Goal: Find specific page/section: Find specific page/section

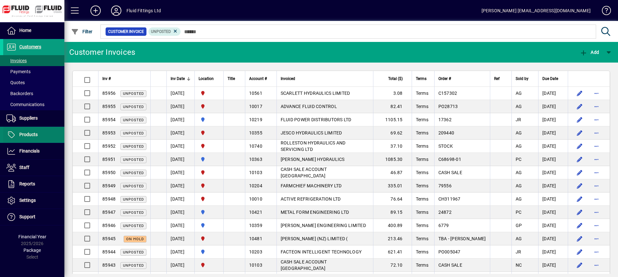
click at [30, 136] on span "Products" at bounding box center [28, 134] width 18 height 5
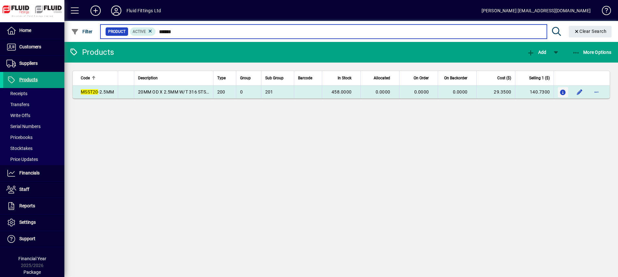
type input "******"
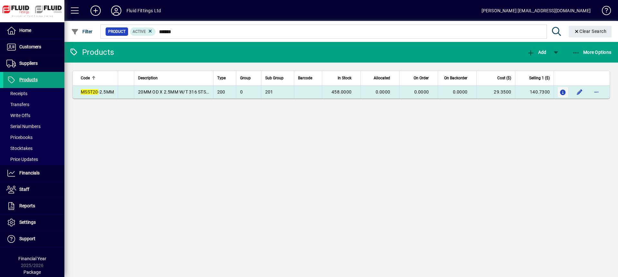
click at [564, 92] on icon "button" at bounding box center [563, 92] width 7 height 5
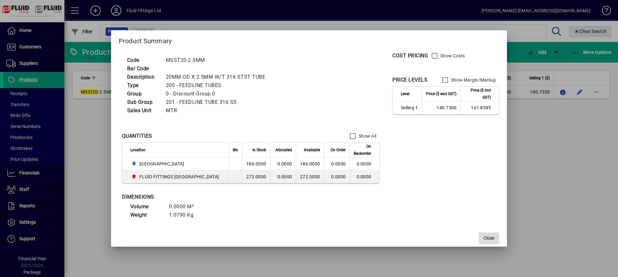
click at [492, 238] on span "button" at bounding box center [489, 237] width 21 height 15
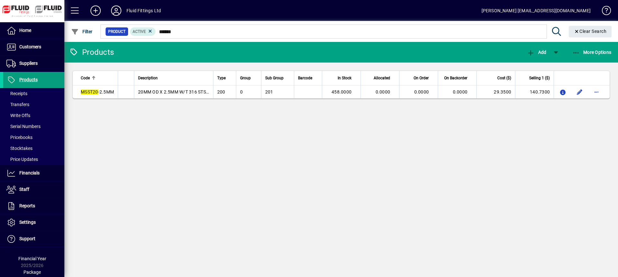
click at [253, 168] on div "Products Add More Options Code Description Type Group Sub Group Barcode In Stoc…" at bounding box center [341, 159] width 554 height 235
click at [35, 51] on span at bounding box center [33, 46] width 61 height 15
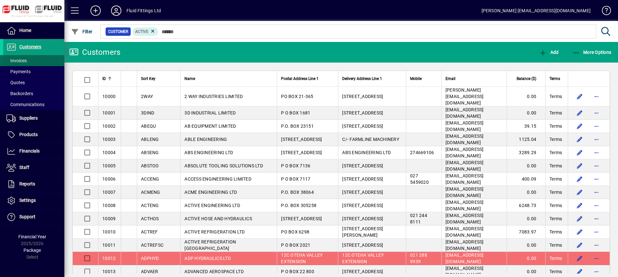
click at [27, 61] on span "Invoices" at bounding box center [16, 60] width 20 height 5
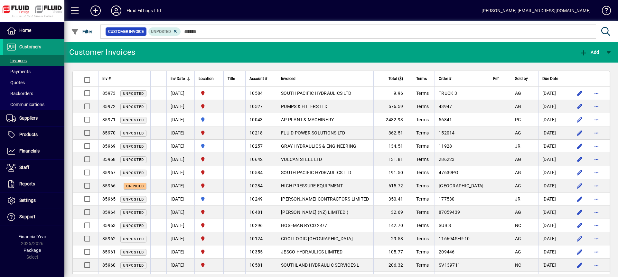
click at [43, 49] on span at bounding box center [33, 46] width 61 height 15
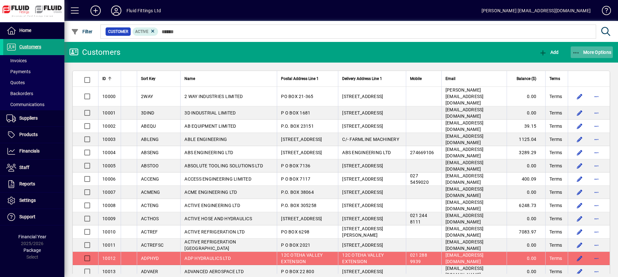
click at [601, 52] on span "More Options" at bounding box center [591, 52] width 39 height 5
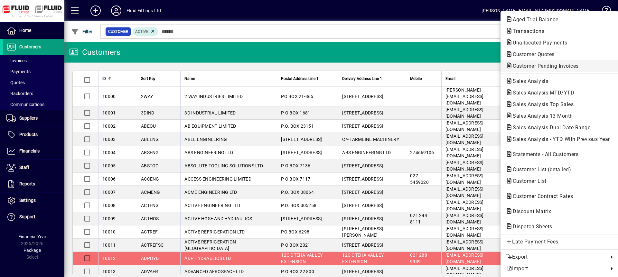
click at [524, 67] on span "Customer Pending Invoices" at bounding box center [544, 66] width 76 height 6
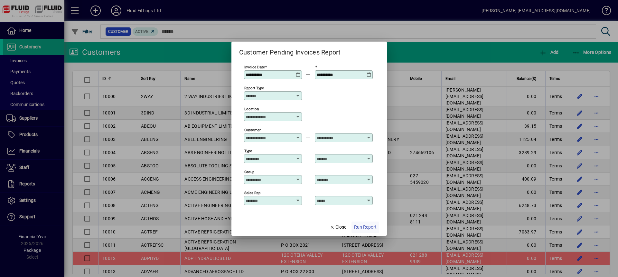
click at [377, 227] on span "button" at bounding box center [366, 226] width 28 height 15
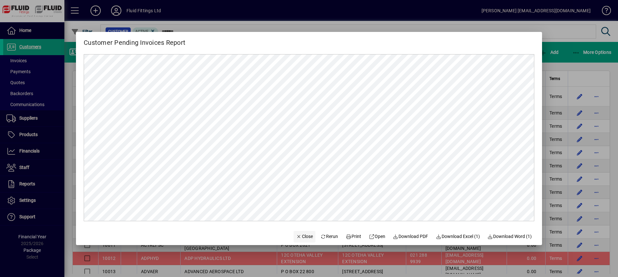
click at [301, 238] on span "Close" at bounding box center [304, 236] width 17 height 7
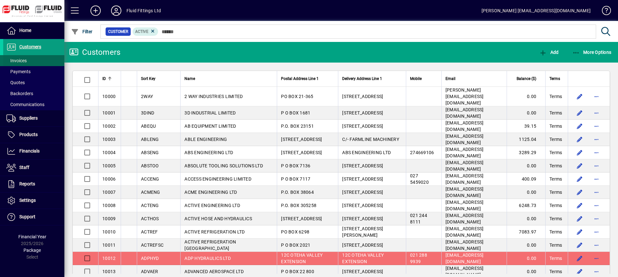
click at [21, 62] on span "Invoices" at bounding box center [16, 60] width 20 height 5
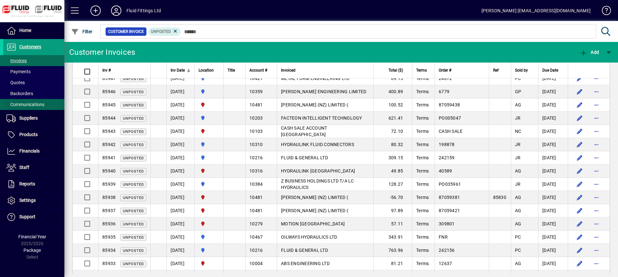
scroll to position [307, 0]
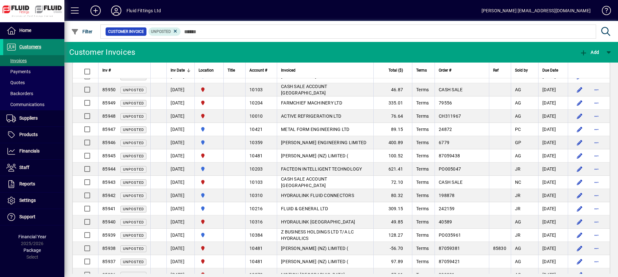
drag, startPoint x: 28, startPoint y: 46, endPoint x: 34, endPoint y: 46, distance: 5.8
click at [28, 46] on span "Customers" at bounding box center [30, 46] width 22 height 5
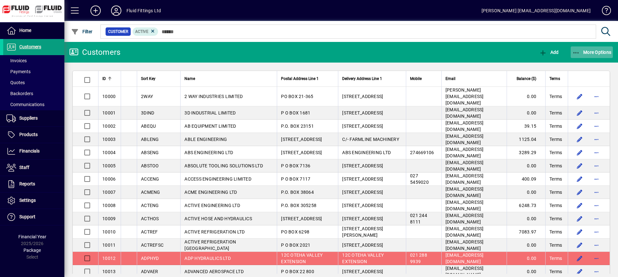
click at [583, 52] on span "More Options" at bounding box center [591, 52] width 39 height 5
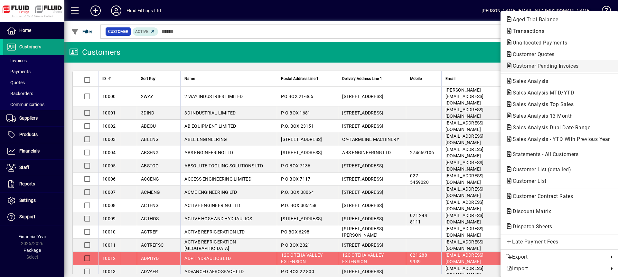
click at [517, 64] on span "Customer Pending Invoices" at bounding box center [544, 66] width 76 height 6
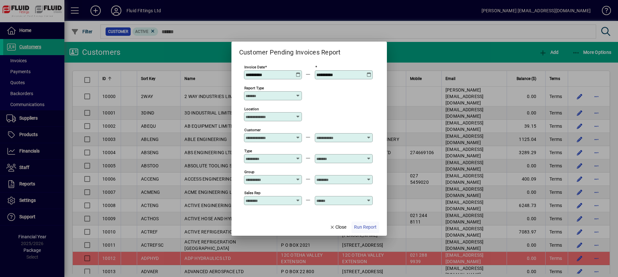
click at [369, 227] on span "Run Report" at bounding box center [365, 226] width 23 height 7
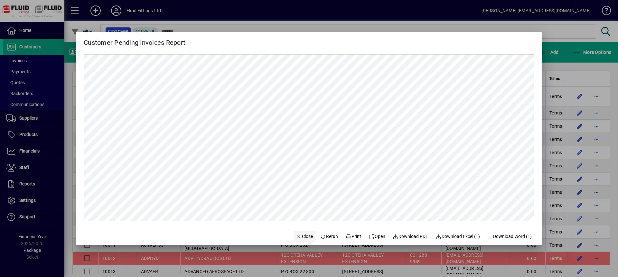
click at [298, 237] on span "Close" at bounding box center [304, 236] width 17 height 7
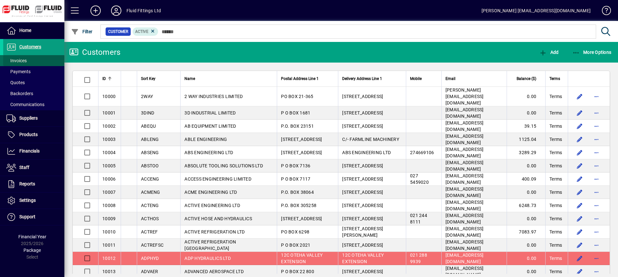
click at [28, 62] on span at bounding box center [33, 60] width 61 height 15
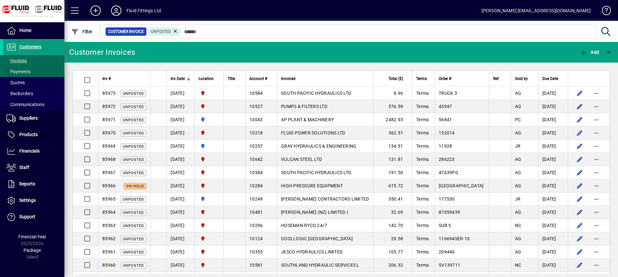
click at [41, 71] on span at bounding box center [33, 71] width 61 height 15
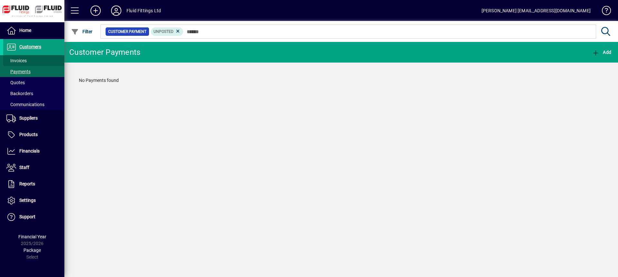
click at [48, 60] on span at bounding box center [33, 60] width 61 height 15
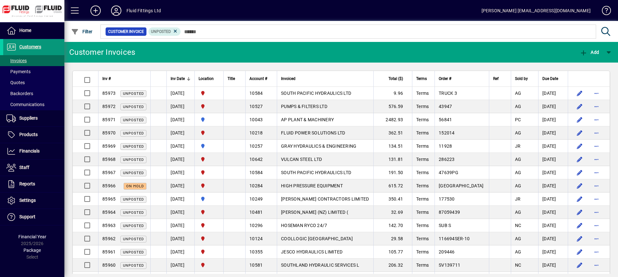
click at [35, 44] on span "Customers" at bounding box center [30, 46] width 22 height 5
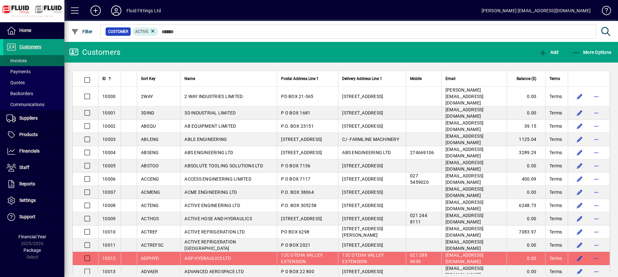
click at [25, 63] on span "Invoices" at bounding box center [16, 60] width 20 height 5
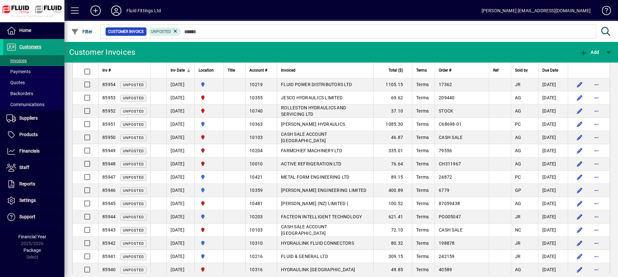
scroll to position [178, 0]
